Goal: Navigation & Orientation: Find specific page/section

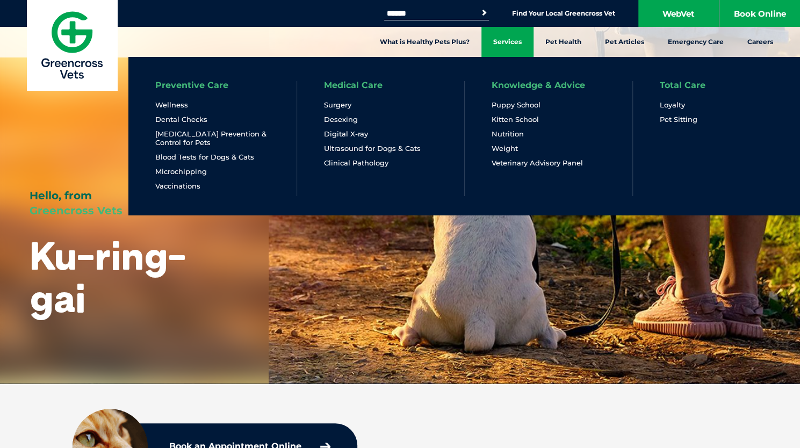
click at [505, 45] on link "Services" at bounding box center [507, 42] width 52 height 30
click at [506, 37] on link "Services" at bounding box center [507, 42] width 52 height 30
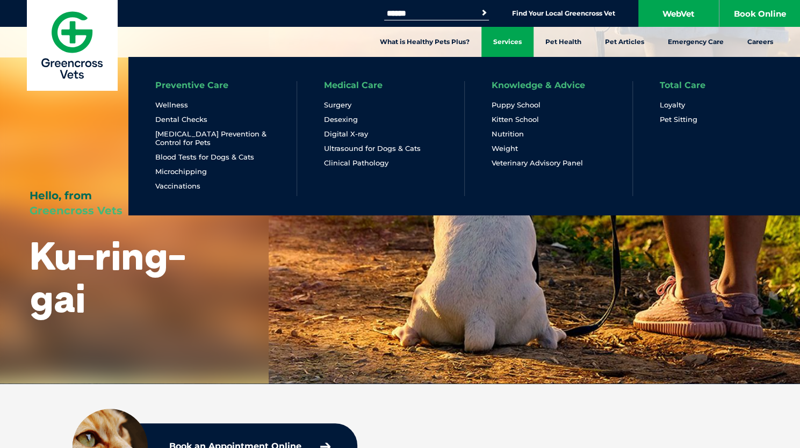
click at [506, 37] on link "Services" at bounding box center [507, 42] width 52 height 30
